Goal: Information Seeking & Learning: Learn about a topic

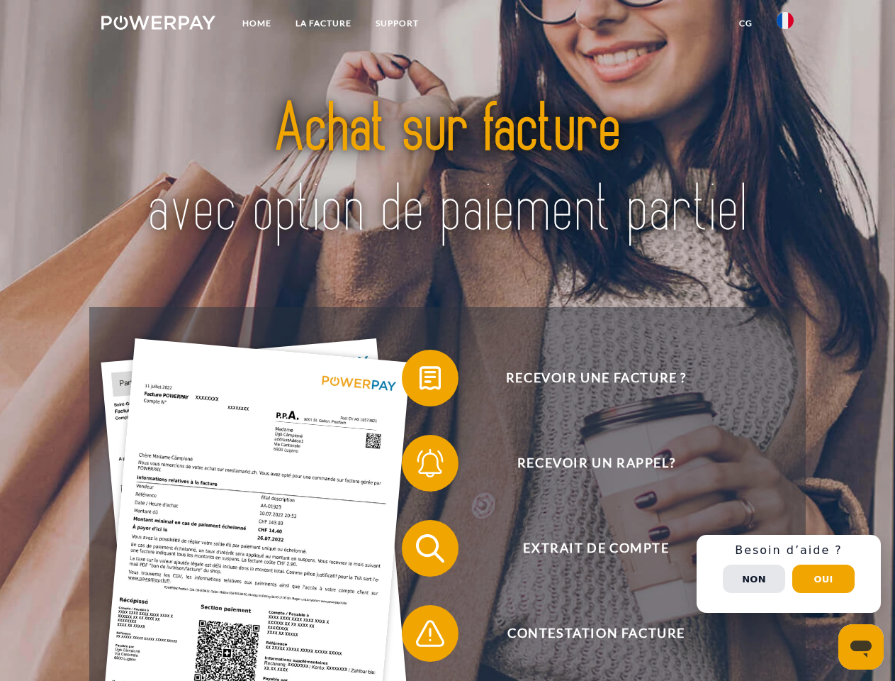
click at [158, 25] on img at bounding box center [158, 23] width 114 height 14
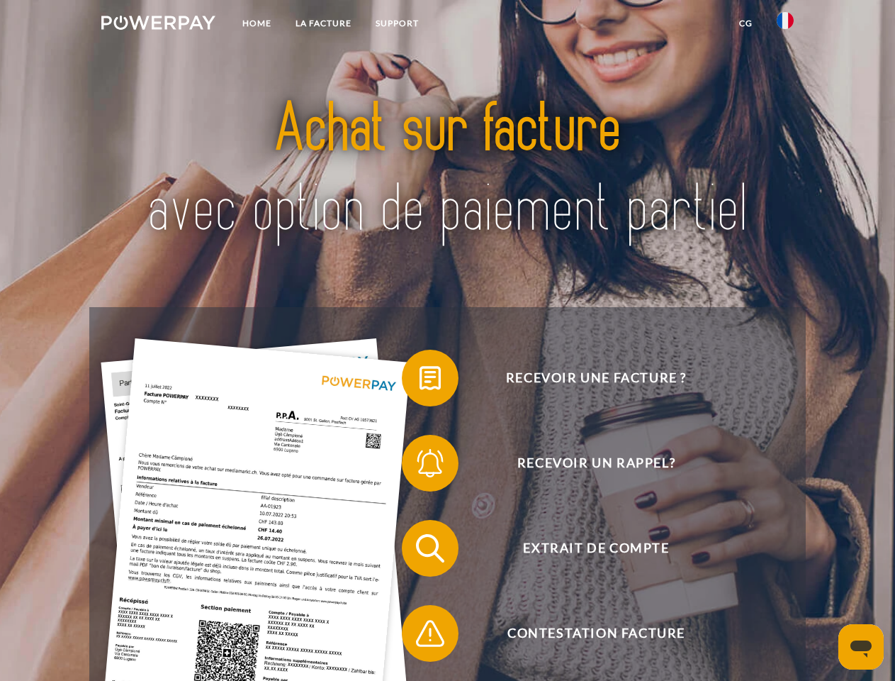
click at [786, 25] on img at bounding box center [785, 20] width 17 height 17
click at [746, 23] on link "CG" at bounding box center [746, 24] width 38 height 26
click at [420, 381] on span at bounding box center [409, 377] width 71 height 71
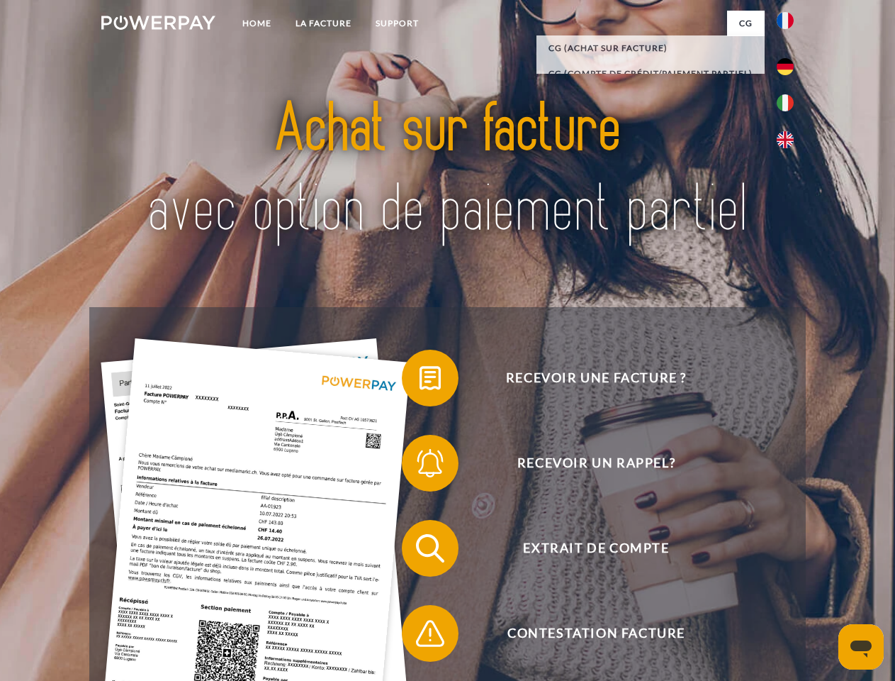
click at [420, 466] on span at bounding box center [409, 463] width 71 height 71
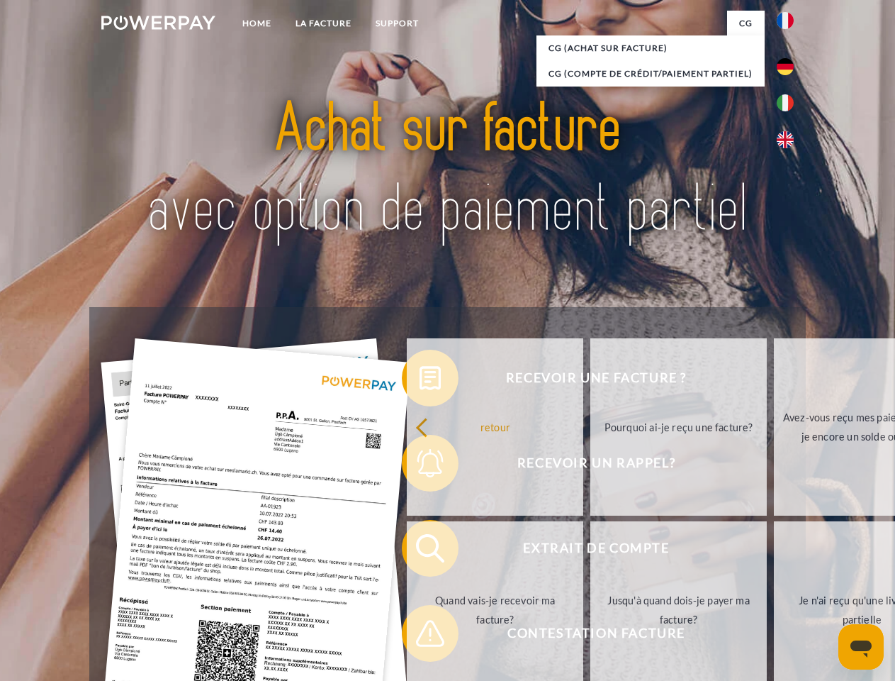
click at [591, 551] on link "Jusqu'à quand dois-je payer ma facture?" at bounding box center [679, 609] width 177 height 177
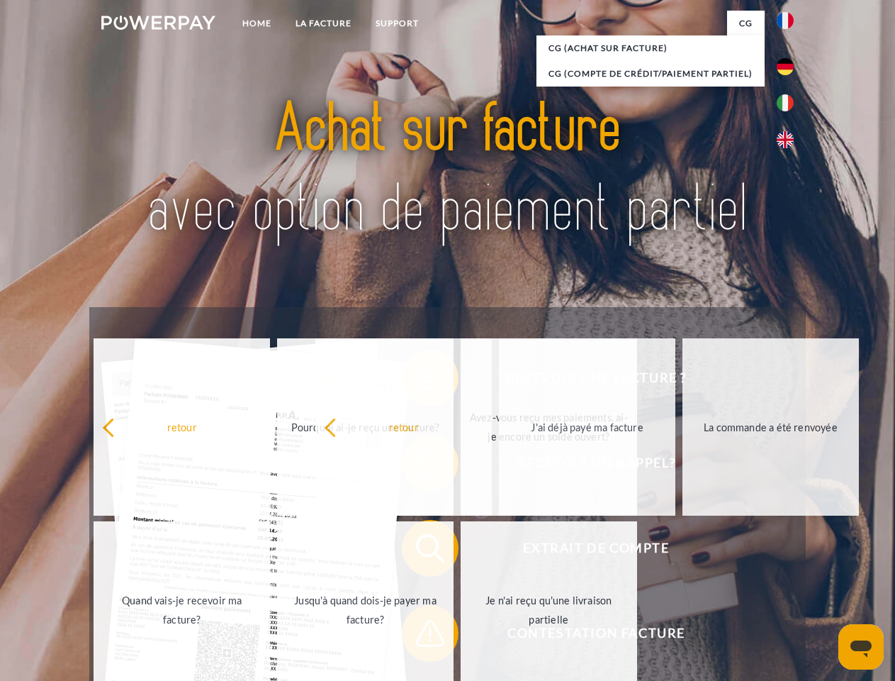
click at [420, 636] on span at bounding box center [409, 633] width 71 height 71
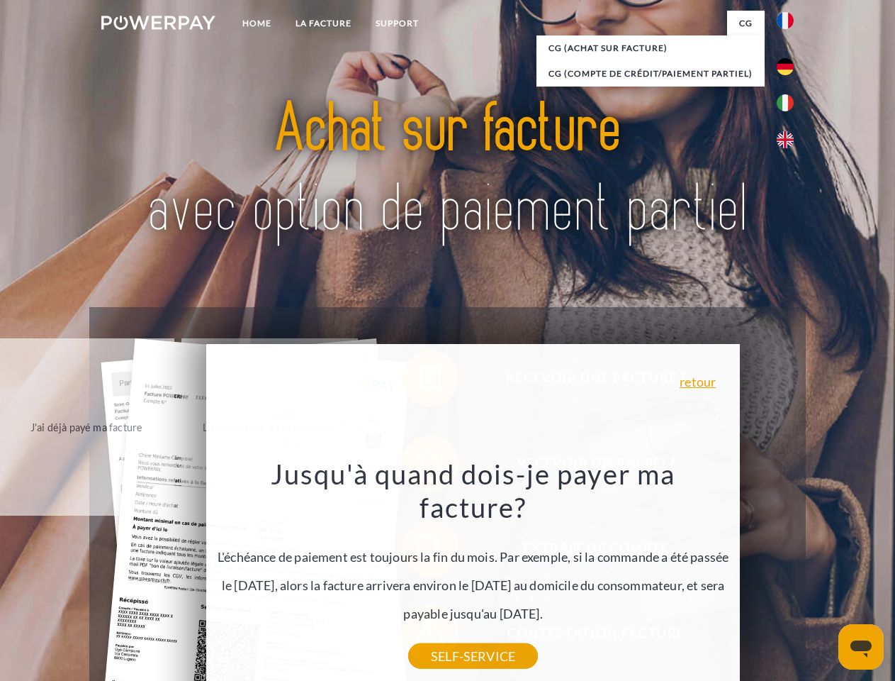
click at [789, 574] on div "Recevoir une facture ? Recevoir un rappel? Extrait de compte retour" at bounding box center [447, 590] width 716 height 567
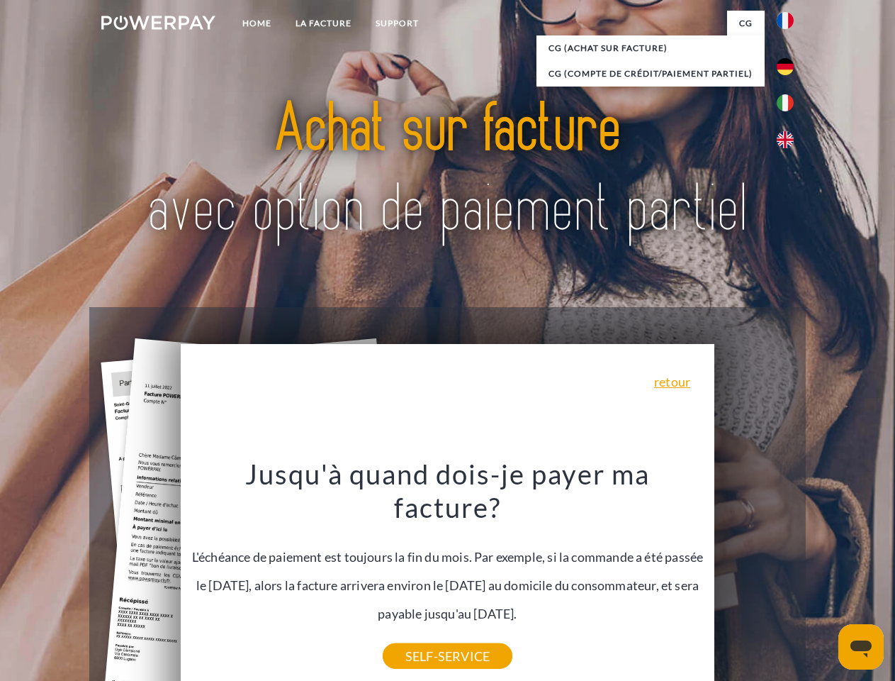
click at [754, 576] on span "Extrait de compte" at bounding box center [596, 548] width 347 height 57
click at [824, 579] on header "Home LA FACTURE Support" at bounding box center [447, 489] width 895 height 979
